Goal: Check status: Check status

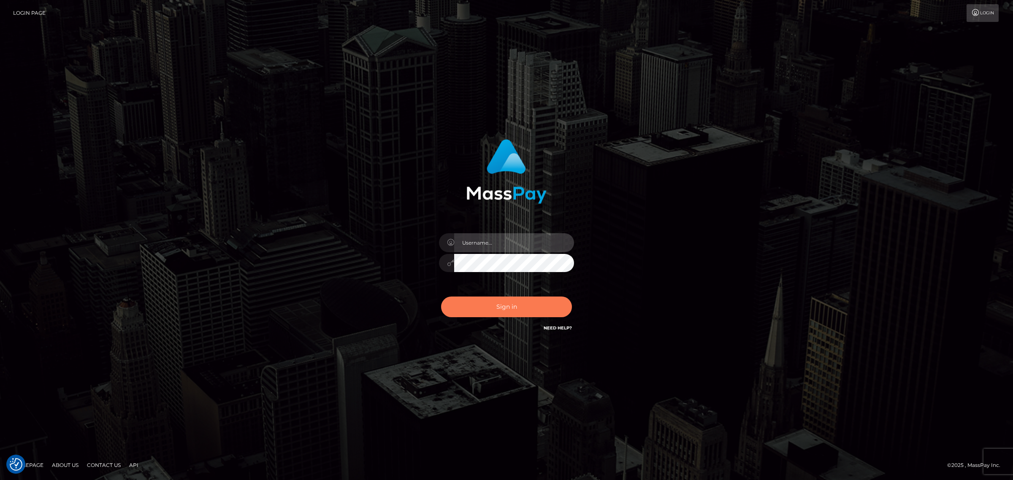
type input "Angelo.Xcite"
click at [506, 304] on button "Sign in" at bounding box center [506, 307] width 131 height 21
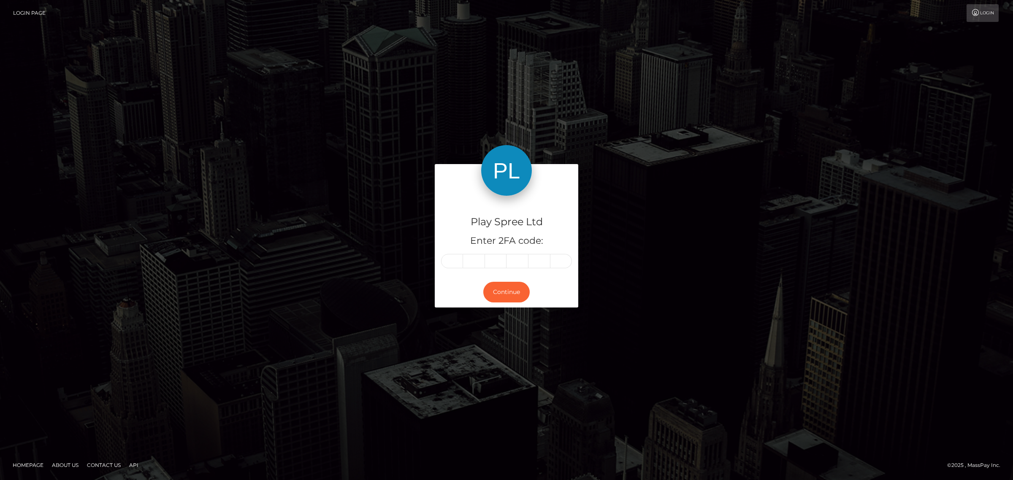
click at [453, 260] on input "text" at bounding box center [452, 261] width 22 height 14
type input "0"
type input "4"
type input "8"
type input "2"
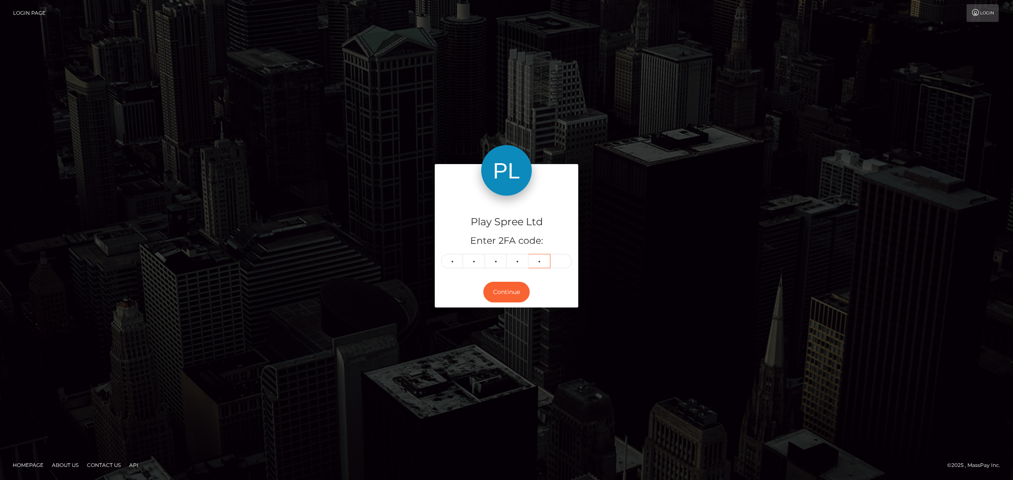
type input "6"
type input "3"
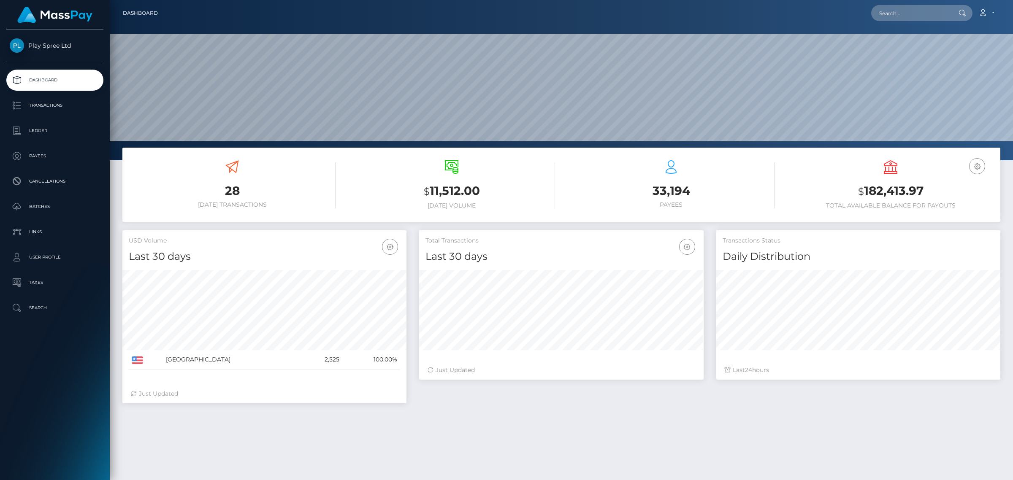
scroll to position [149, 284]
click at [916, 18] on input "text" at bounding box center [910, 13] width 79 height 16
paste input "1609546"
type input "1609546"
click at [908, 68] on link "ANTHONY JAMES DILUZIO" at bounding box center [905, 70] width 68 height 16
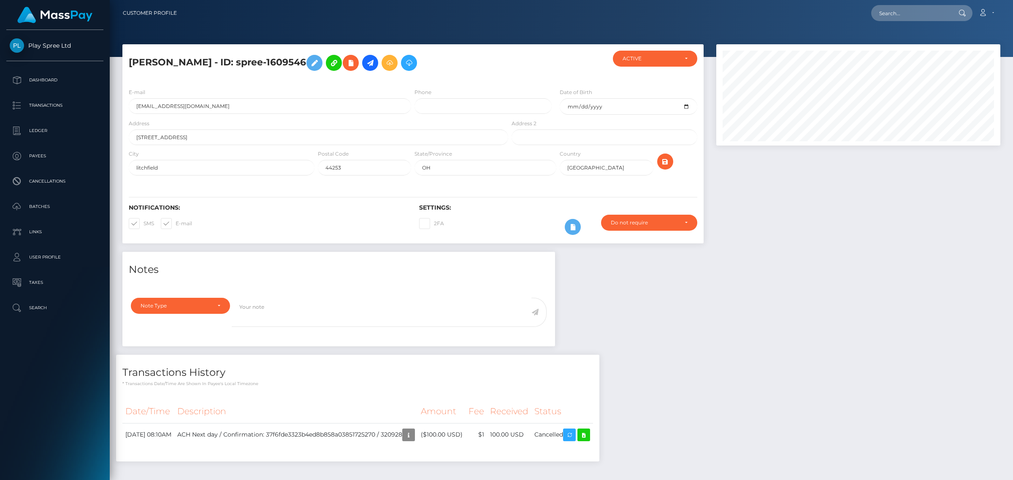
scroll to position [101, 284]
click at [410, 435] on td "ACH Next day / Confirmation: 37f6fde3323b4ed8b858a03851725270 / 320928" at bounding box center [295, 434] width 243 height 23
click at [732, 350] on div "Notes Note Type Compliance Clear Compliance General Note Type" at bounding box center [561, 361] width 890 height 218
click at [414, 435] on icon "button" at bounding box center [408, 435] width 10 height 11
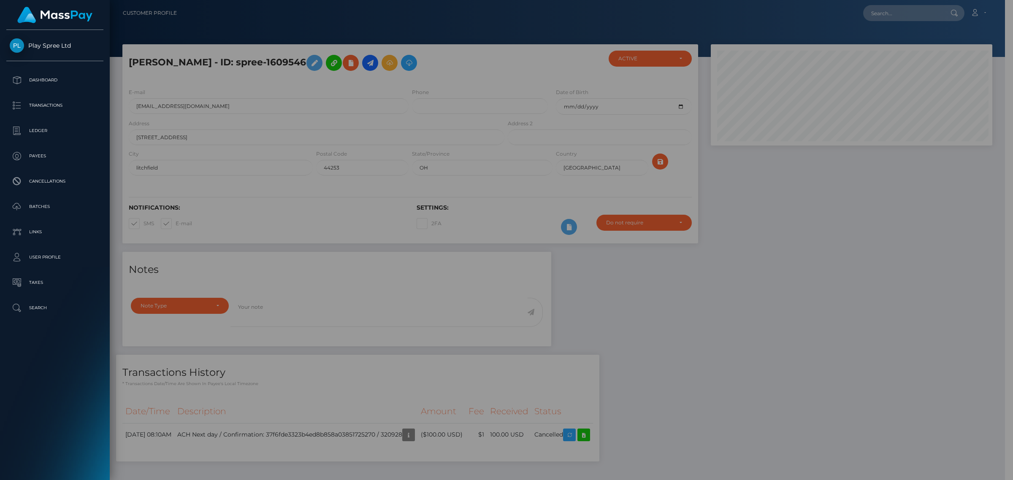
scroll to position [101, 281]
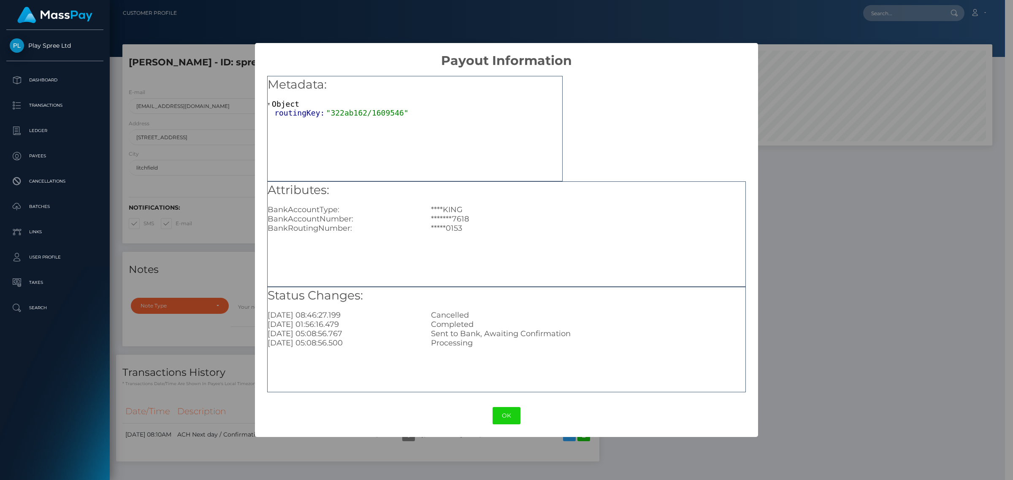
click at [881, 280] on div "× Payout Information Metadata: Object routingKey: "322ab162/1609546" Attributes…" at bounding box center [506, 240] width 1013 height 480
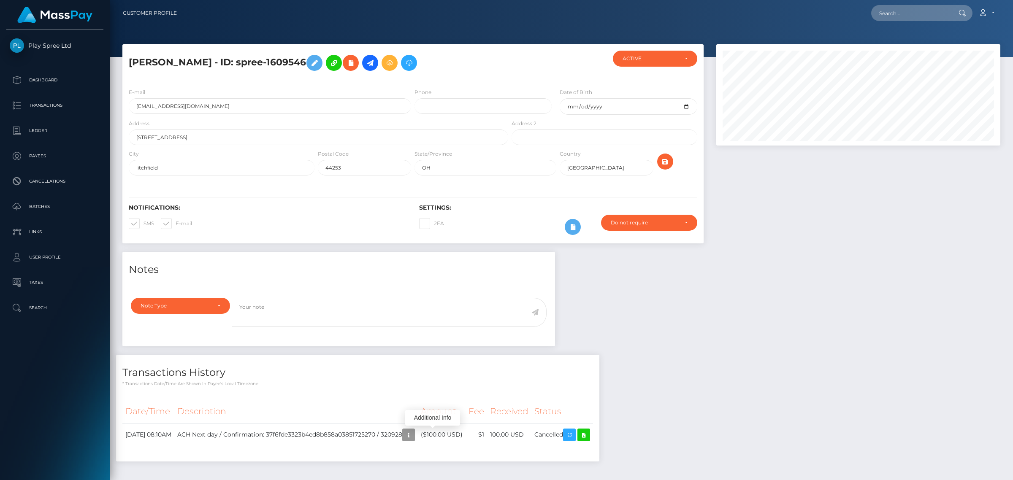
scroll to position [101, 284]
drag, startPoint x: 283, startPoint y: 59, endPoint x: 349, endPoint y: 64, distance: 66.0
click at [349, 64] on h5 "ANTHONY JAMES DILUZIO - ID: spree-1609546" at bounding box center [316, 63] width 375 height 24
copy h5 "spree-1609546"
click at [174, 437] on td "August 7, 2025 08:10AM" at bounding box center [148, 434] width 52 height 23
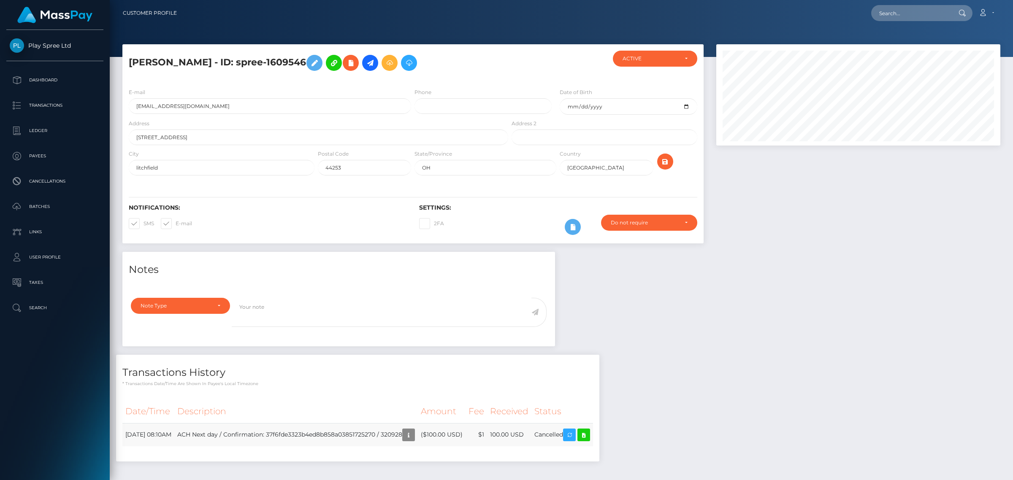
click at [174, 437] on td "August 7, 2025 08:10AM" at bounding box center [148, 434] width 52 height 23
copy tr "August 7, 2025 08:10AM"
drag, startPoint x: 351, startPoint y: 59, endPoint x: 313, endPoint y: 64, distance: 38.3
click at [313, 64] on h5 "ANTHONY JAMES DILUZIO - ID: spree-1609546" at bounding box center [316, 63] width 375 height 24
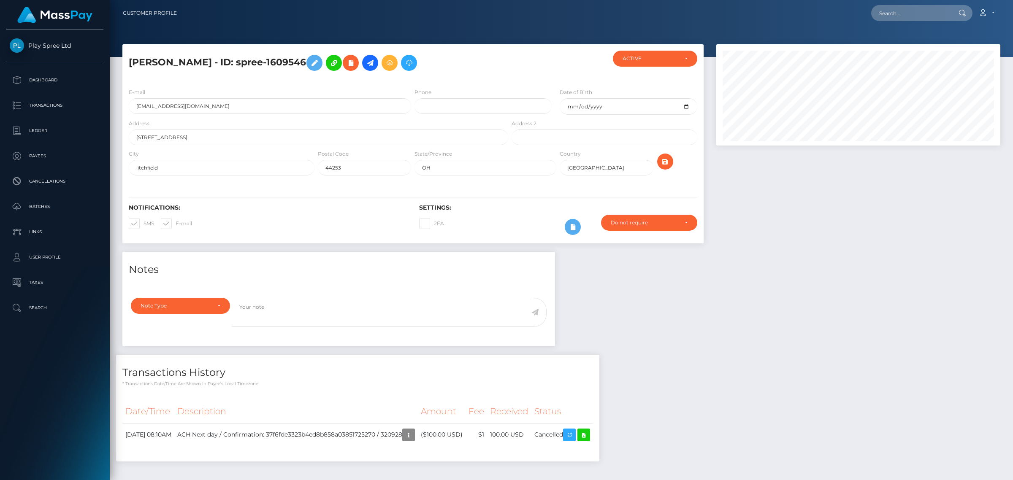
copy h5 "1609546"
click at [910, 15] on input "text" at bounding box center [910, 13] width 79 height 16
paste input "330515"
type input "330515"
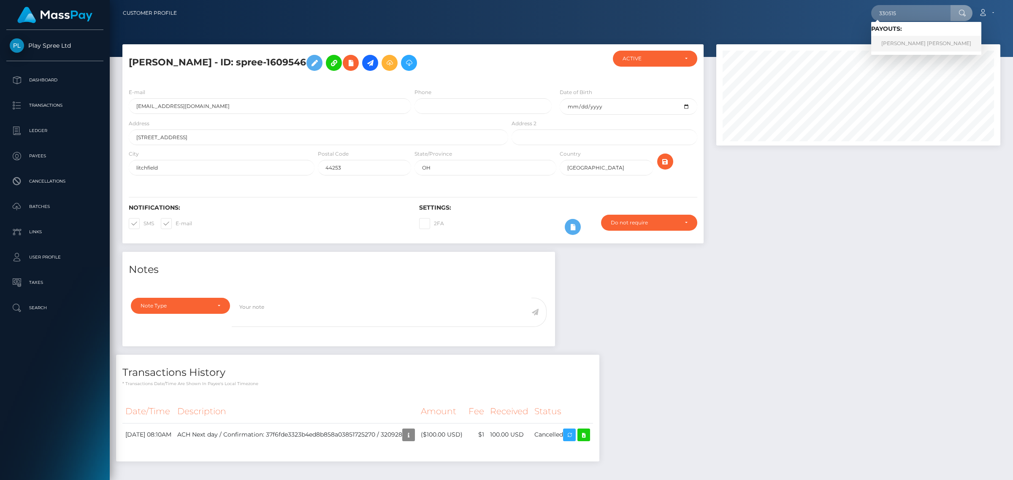
click at [919, 48] on link "KENDALL MICHAEL STRAIT" at bounding box center [926, 44] width 110 height 16
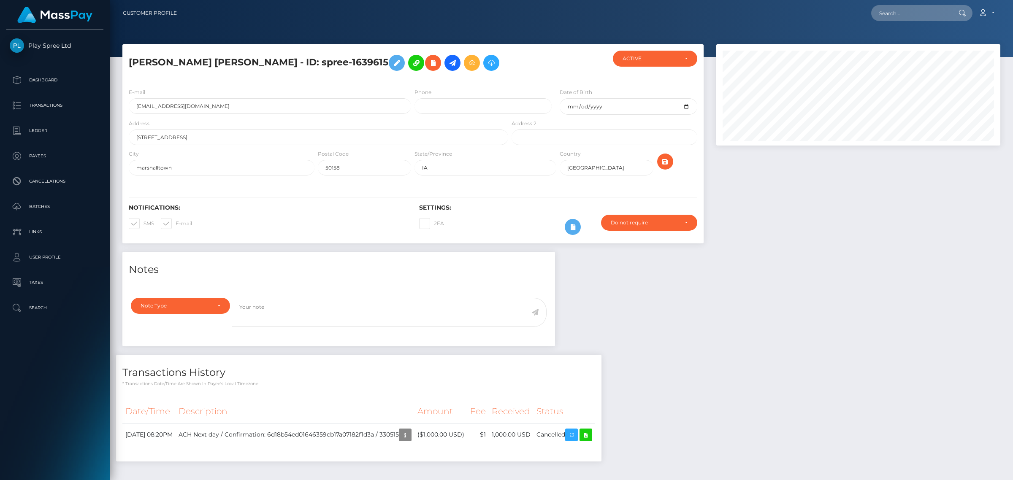
scroll to position [32, 0]
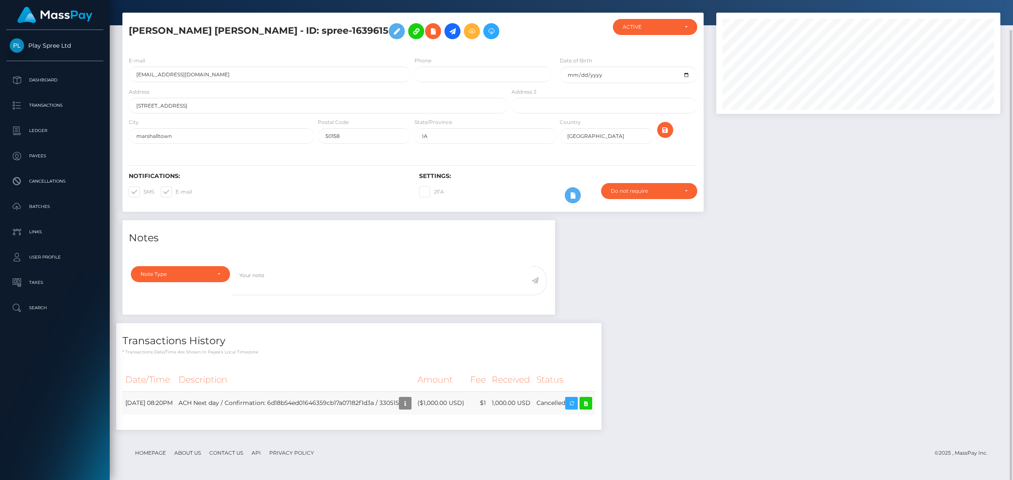
click at [137, 401] on td "August 18, 2025 08:20PM" at bounding box center [148, 403] width 53 height 23
copy tr "August 18, 2025 08:20PM"
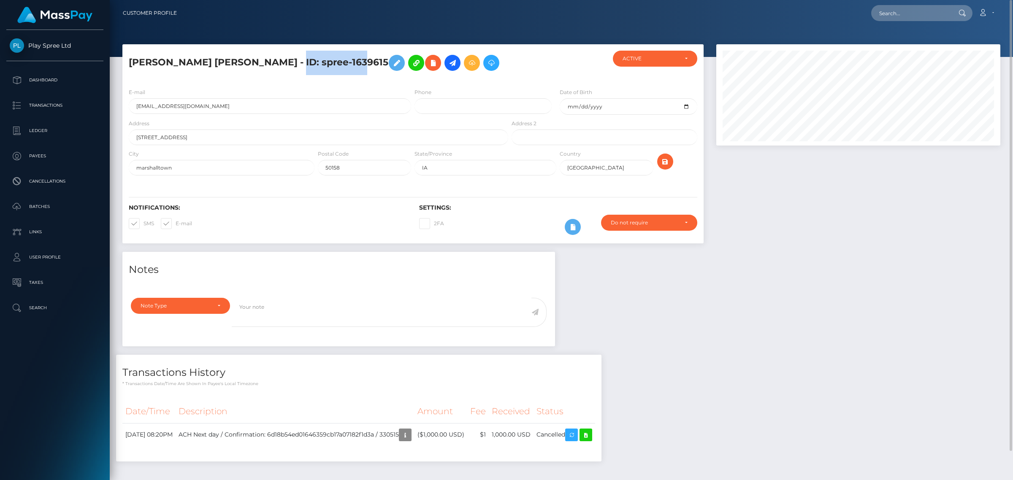
drag, startPoint x: 350, startPoint y: 64, endPoint x: 285, endPoint y: 65, distance: 65.0
click at [285, 65] on h5 "KENDALL MICHAEL STRAIT - ID: spree-1639615" at bounding box center [316, 63] width 375 height 24
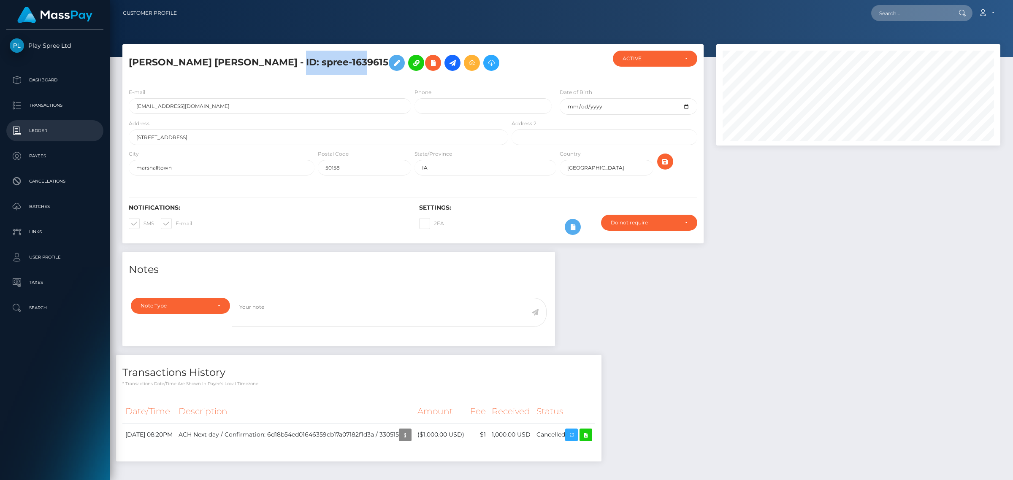
copy h5 "spree-1639615"
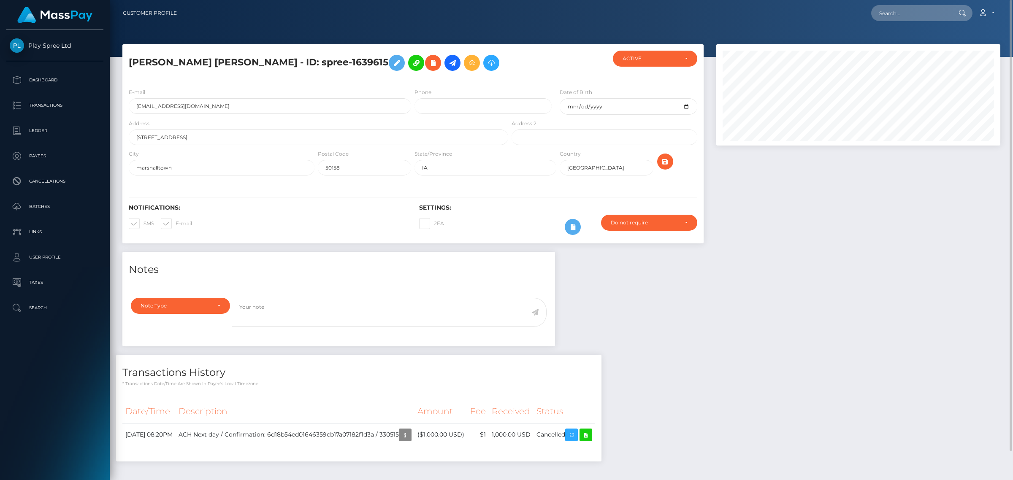
drag, startPoint x: 892, startPoint y: 382, endPoint x: 527, endPoint y: 281, distance: 378.6
click at [892, 382] on div "Notes Note Type Compliance Clear Compliance General Note Type" at bounding box center [561, 361] width 890 height 218
